Goal: Find contact information: Obtain details needed to contact an individual or organization

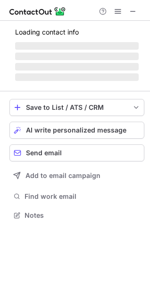
scroll to position [214, 150]
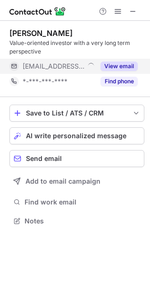
click at [122, 63] on button "View email" at bounding box center [119, 65] width 37 height 9
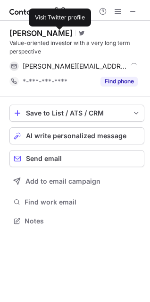
click at [79, 34] on span at bounding box center [82, 33] width 6 height 8
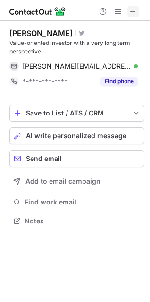
click at [133, 11] on span at bounding box center [134, 12] width 8 height 8
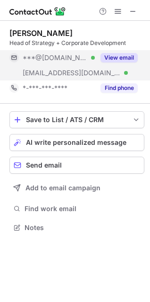
scroll to position [221, 150]
click at [115, 53] on button "View email" at bounding box center [119, 57] width 37 height 9
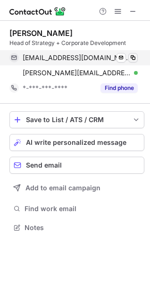
click at [134, 56] on span at bounding box center [134, 58] width 8 height 8
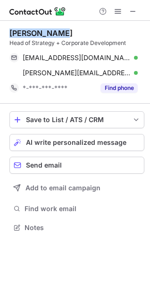
drag, startPoint x: 60, startPoint y: 31, endPoint x: 9, endPoint y: 26, distance: 51.8
click at [9, 26] on div "Michael Ashe Head of Strategy + Corporate Development mashe2@gmail.com Verified…" at bounding box center [75, 131] width 150 height 221
copy div "Michael Ashe"
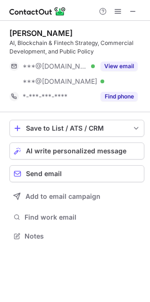
scroll to position [229, 150]
drag, startPoint x: 82, startPoint y: 30, endPoint x: 34, endPoint y: 33, distance: 48.3
click at [34, 33] on div "[PERSON_NAME]" at bounding box center [76, 32] width 135 height 9
copy div "[PERSON_NAME]"
click at [135, 9] on span at bounding box center [134, 12] width 8 height 8
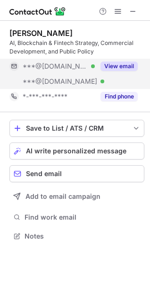
click at [121, 68] on button "View email" at bounding box center [119, 65] width 37 height 9
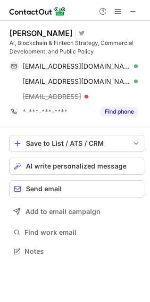
scroll to position [244, 150]
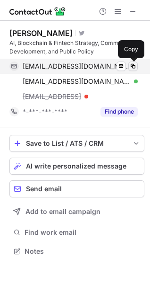
click at [137, 64] on span at bounding box center [134, 66] width 8 height 8
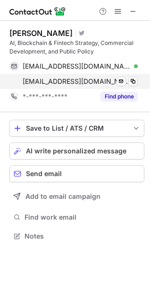
scroll to position [229, 150]
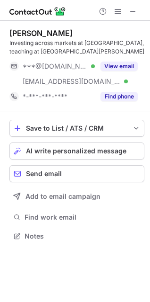
scroll to position [229, 150]
click at [134, 14] on span at bounding box center [134, 12] width 8 height 8
